Goal: Contribute content: Add original content to the website for others to see

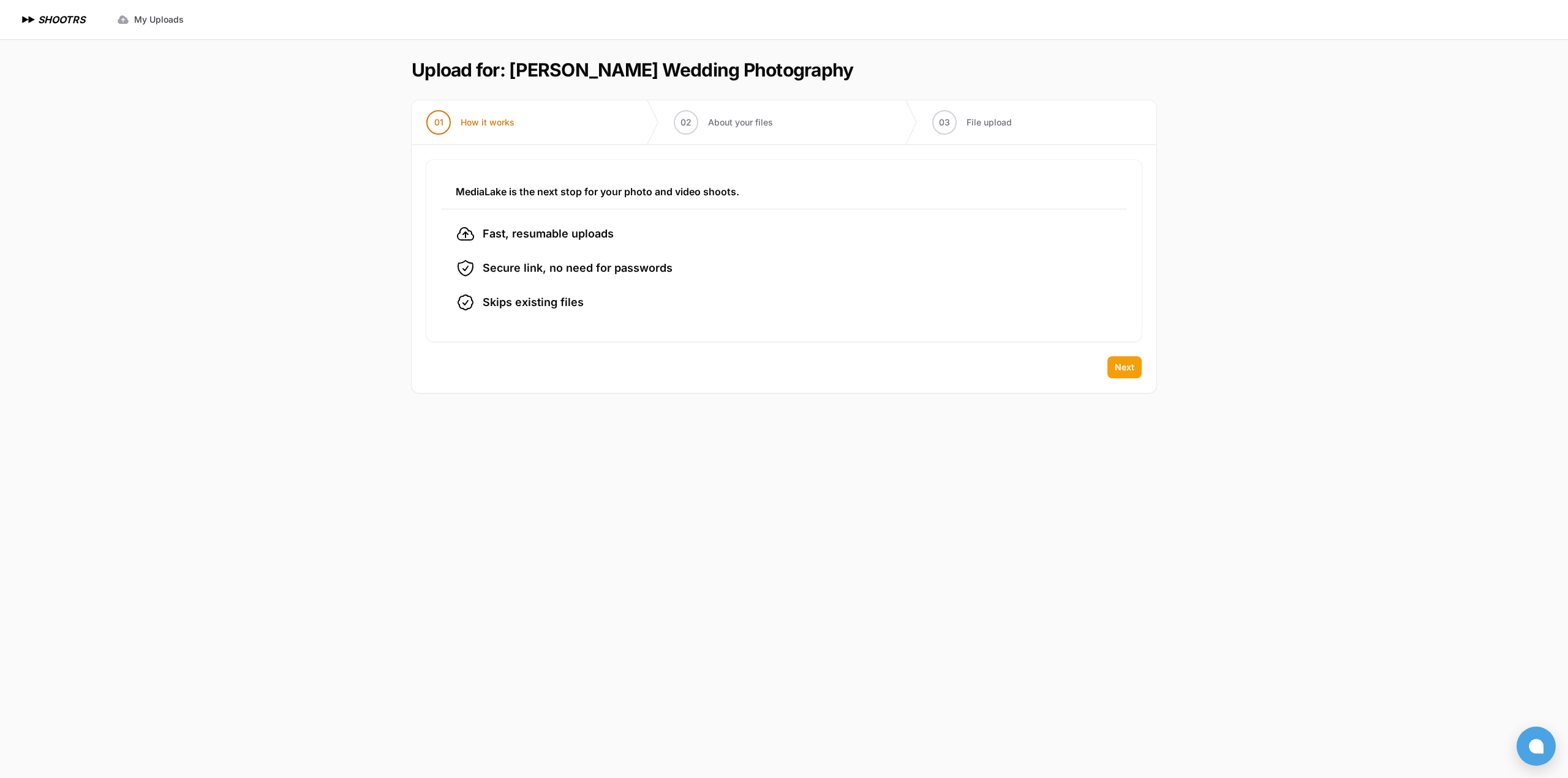
click at [1125, 372] on span "Next" at bounding box center [1124, 366] width 20 height 12
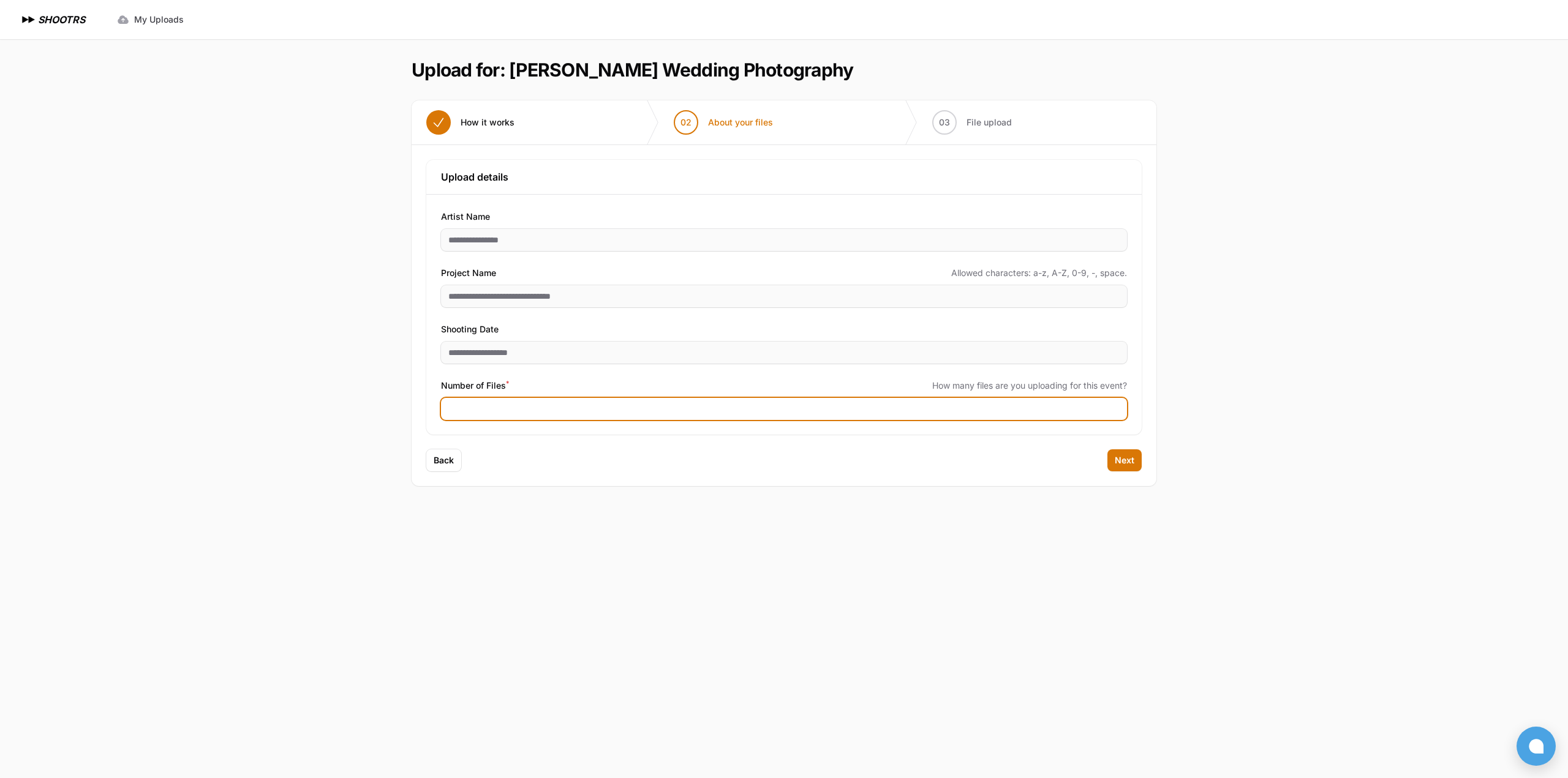
click at [622, 406] on input "Number of Files *" at bounding box center [784, 409] width 686 height 22
type input "****"
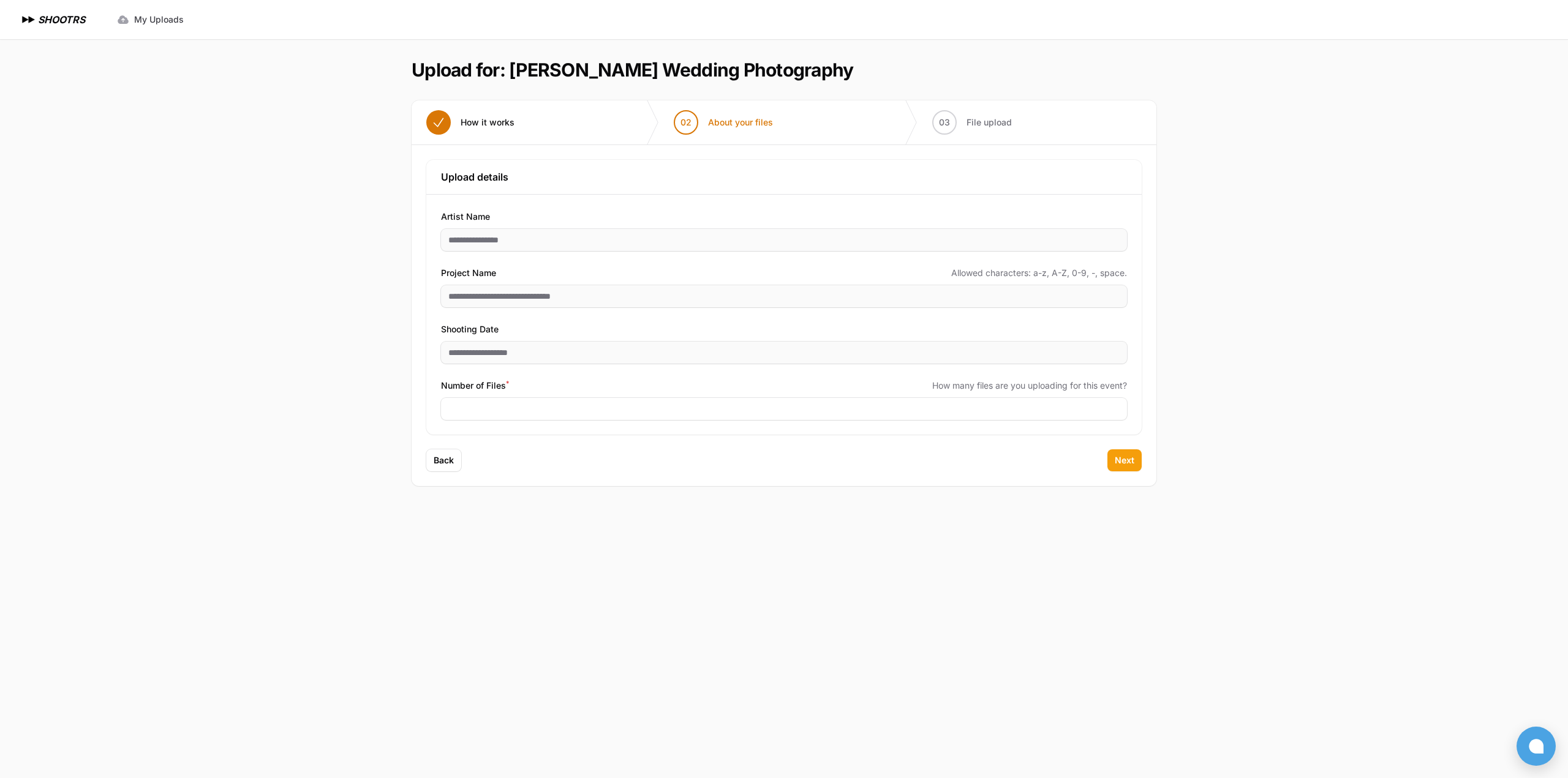
click at [1125, 456] on span "Next" at bounding box center [1124, 460] width 20 height 12
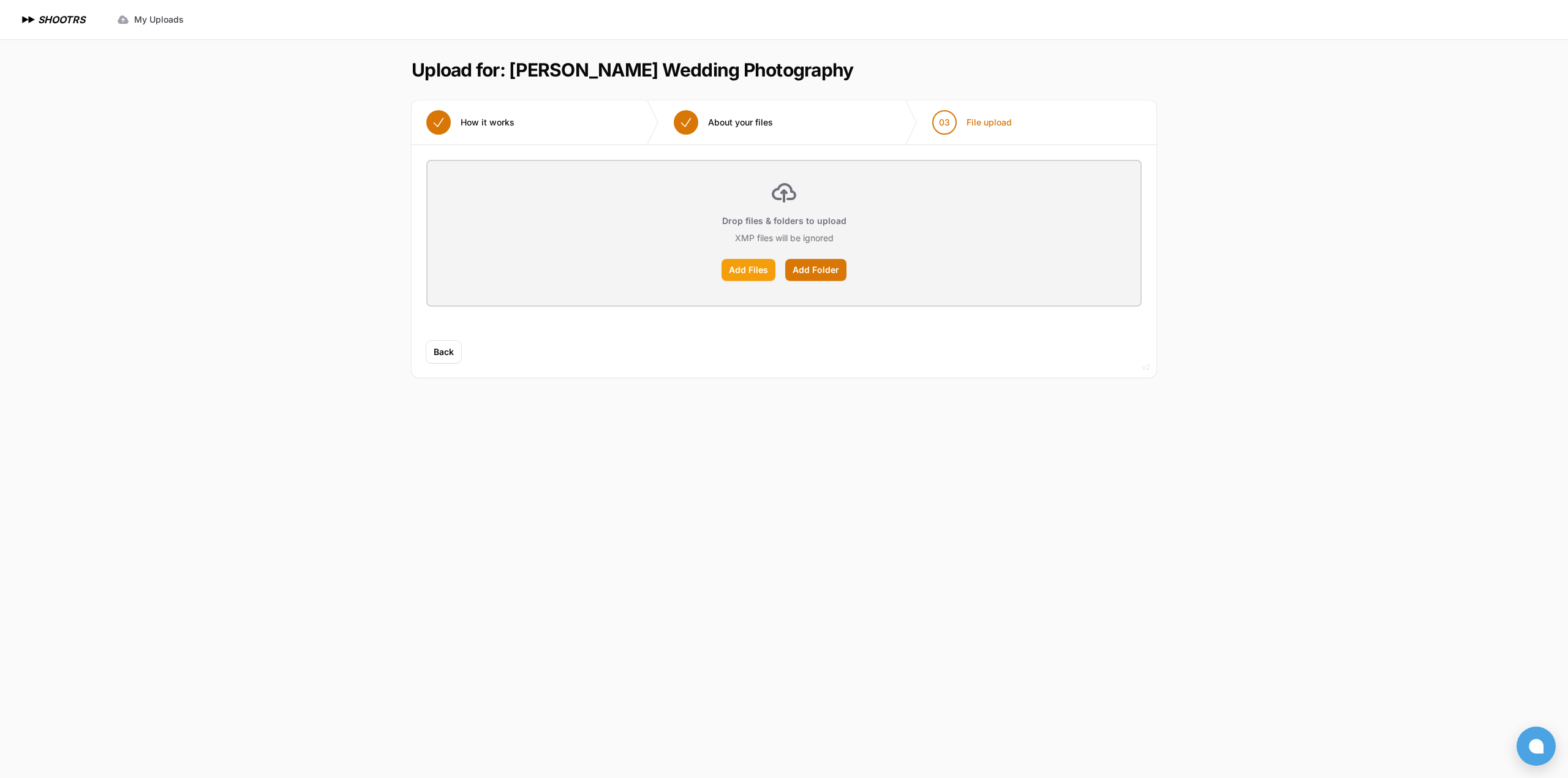
click at [755, 271] on label "Add Files" at bounding box center [748, 270] width 54 height 22
click at [0, 0] on input "Add Files" at bounding box center [0, 0] width 0 height 0
